Goal: Information Seeking & Learning: Find specific fact

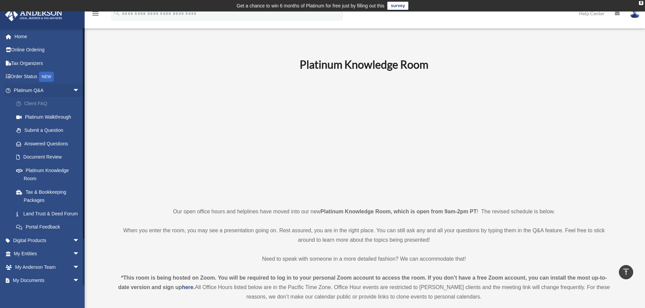
scroll to position [169, 0]
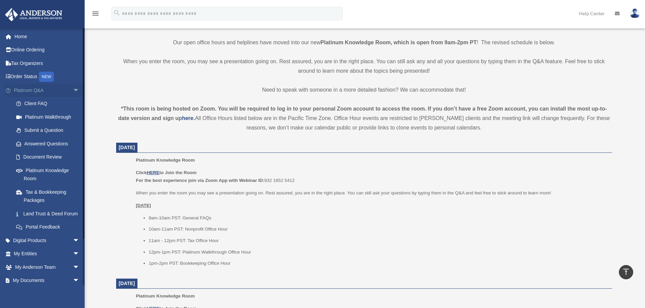
click at [73, 89] on span "arrow_drop_down" at bounding box center [80, 91] width 14 height 14
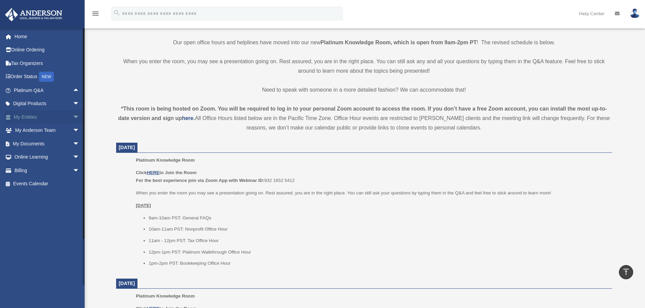
click at [32, 117] on link "My Entities arrow_drop_down" at bounding box center [47, 117] width 85 height 14
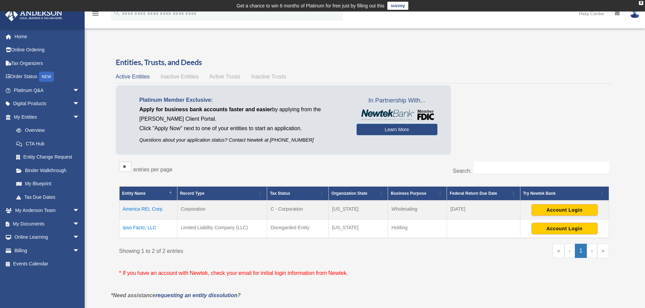
click at [106, 209] on div "Entities, Trusts, and Deeds Active Entities Inactive Entities Active Trusts Ina…" at bounding box center [364, 174] width 516 height 234
drag, startPoint x: 167, startPoint y: 208, endPoint x: 123, endPoint y: 213, distance: 44.5
click at [123, 213] on td "America REI, Corp." at bounding box center [148, 210] width 58 height 19
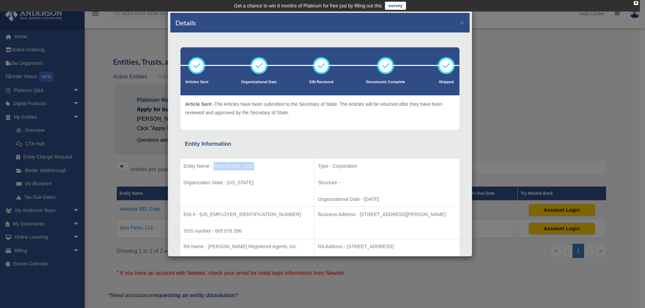
drag, startPoint x: 254, startPoint y: 167, endPoint x: 212, endPoint y: 165, distance: 41.6
click at [212, 165] on p "Entity Name - America REI, Corp." at bounding box center [246, 166] width 127 height 8
copy p "America REI, Corp."
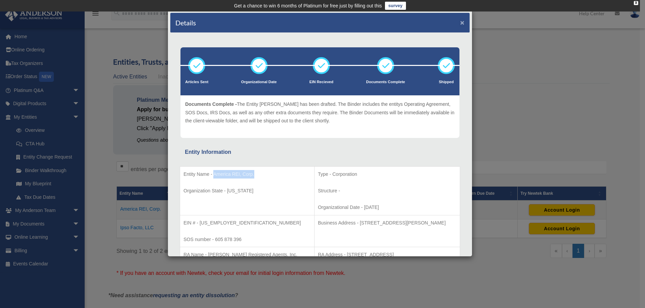
click at [460, 23] on button "×" at bounding box center [462, 22] width 4 height 7
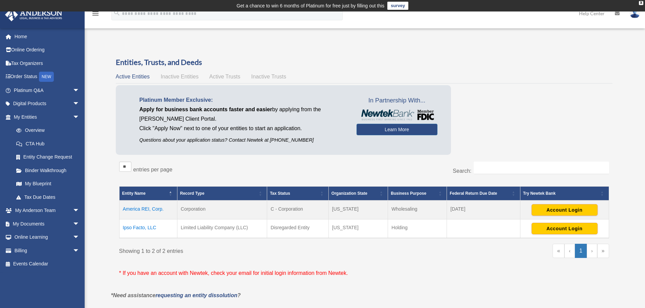
click at [153, 209] on td "America REI, Corp." at bounding box center [148, 210] width 58 height 19
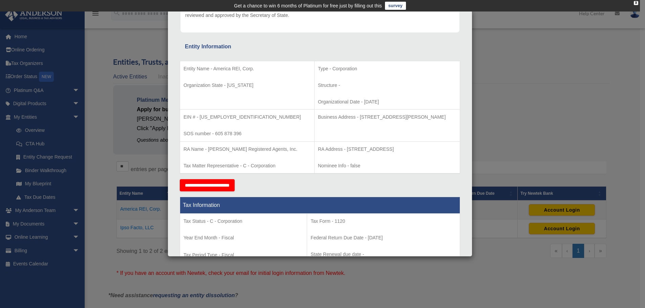
scroll to position [102, 0]
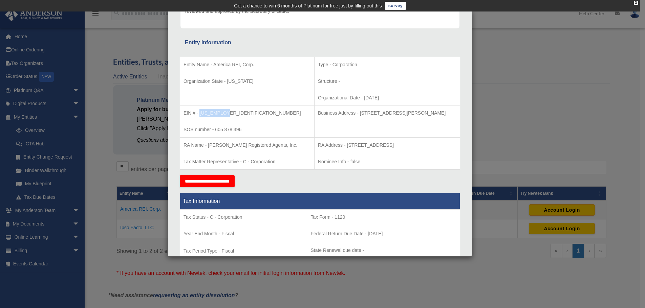
drag, startPoint x: 225, startPoint y: 113, endPoint x: 199, endPoint y: 113, distance: 25.7
click at [199, 113] on p "EIN # - 39-2164889" at bounding box center [246, 113] width 127 height 8
copy p "39-2164889"
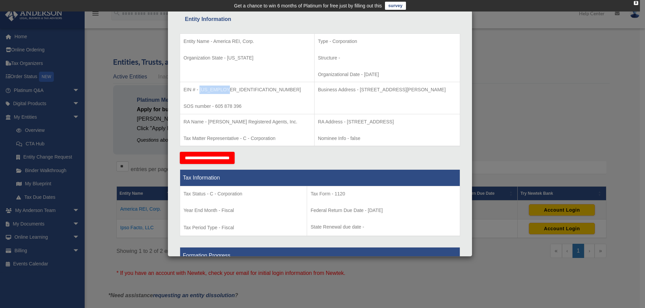
scroll to position [113, 0]
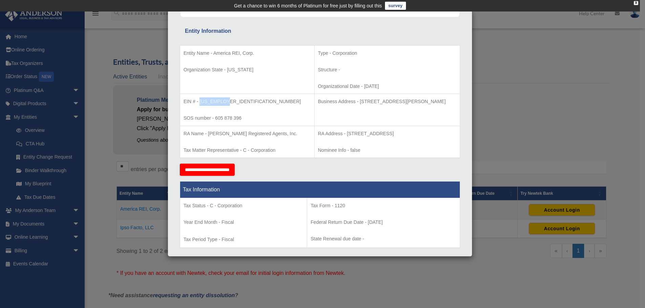
drag, startPoint x: 333, startPoint y: 100, endPoint x: 440, endPoint y: 100, distance: 107.3
click at [440, 100] on p "Business Address - 3225 McLeod Dr, Suite 100, Las Vegas, NV 89121" at bounding box center [387, 101] width 138 height 8
copy p "3225 McLeod Dr, Suite 100, Las Vegas, NV 89121"
click at [504, 65] on div "Details × Articles Sent Organizational Date" at bounding box center [322, 154] width 645 height 308
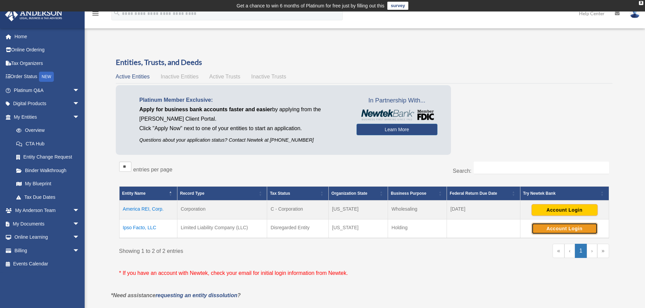
click at [549, 227] on button "Account Login" at bounding box center [564, 229] width 66 height 12
